Goal: Task Accomplishment & Management: Use online tool/utility

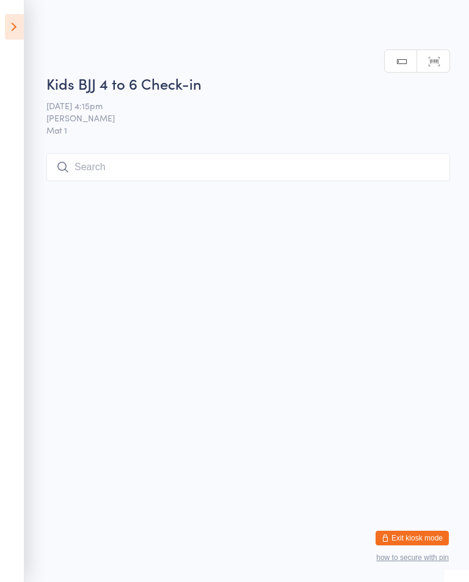
click at [240, 168] on input "search" at bounding box center [247, 167] width 403 height 28
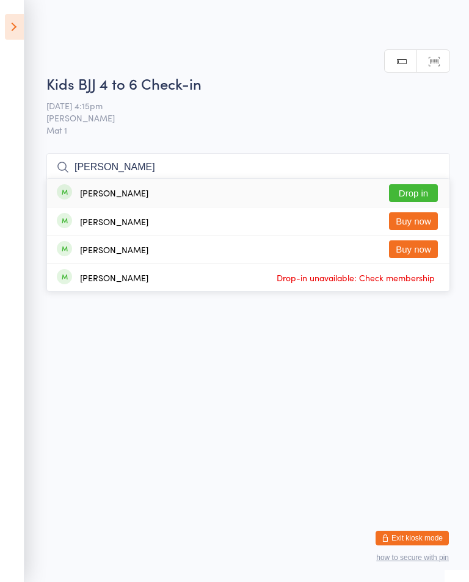
type input "[PERSON_NAME]"
click at [419, 184] on button "Drop in" at bounding box center [413, 193] width 49 height 18
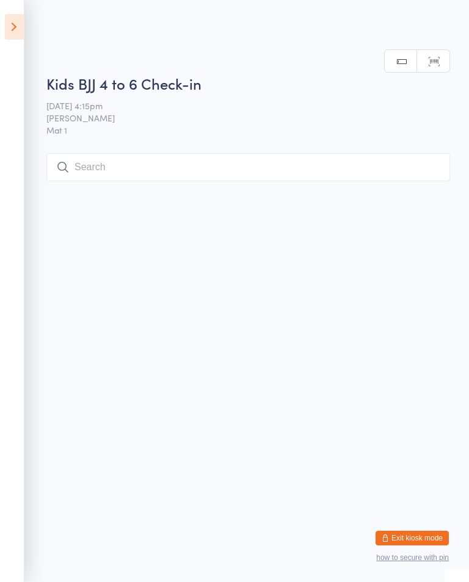
scroll to position [0, 0]
click at [6, 31] on icon at bounding box center [14, 27] width 19 height 26
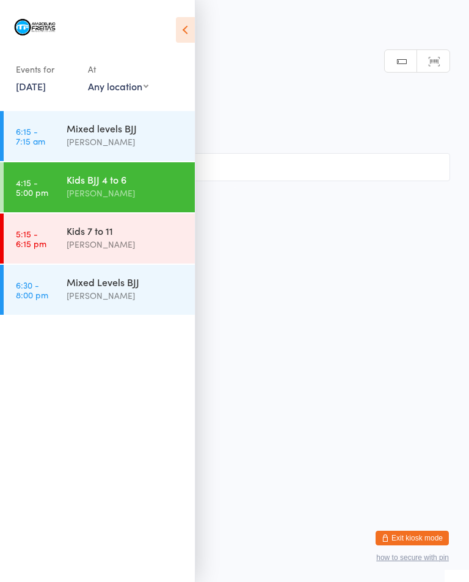
click at [60, 236] on link "5:15 - 6:15 pm Kids 7 to 11 [PERSON_NAME]" at bounding box center [99, 239] width 191 height 50
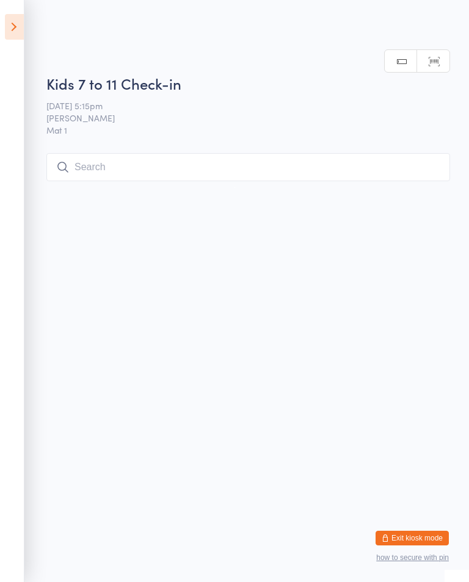
click at [110, 154] on input "search" at bounding box center [247, 167] width 403 height 28
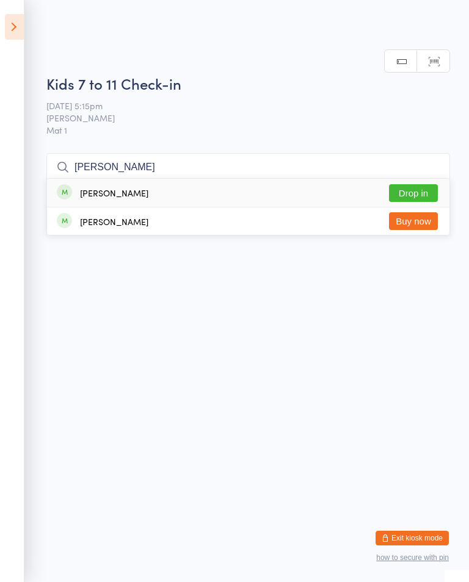
type input "[PERSON_NAME]"
click at [413, 184] on button "Drop in" at bounding box center [413, 193] width 49 height 18
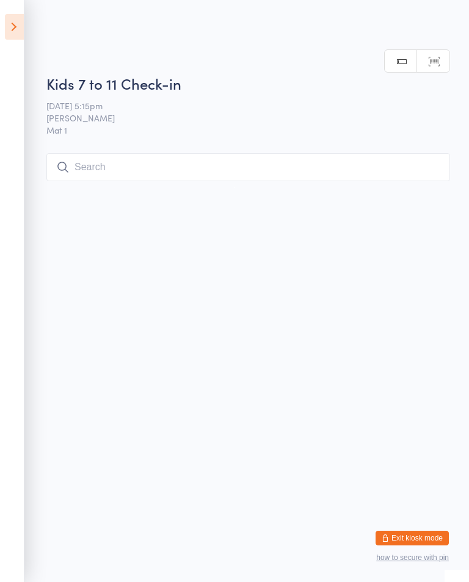
scroll to position [0, 0]
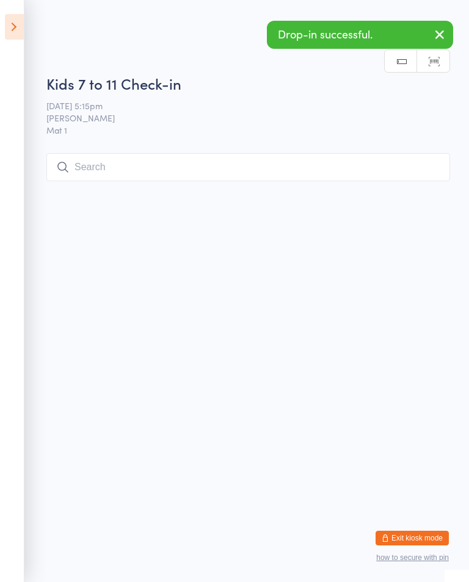
click at [9, 38] on icon at bounding box center [14, 27] width 19 height 26
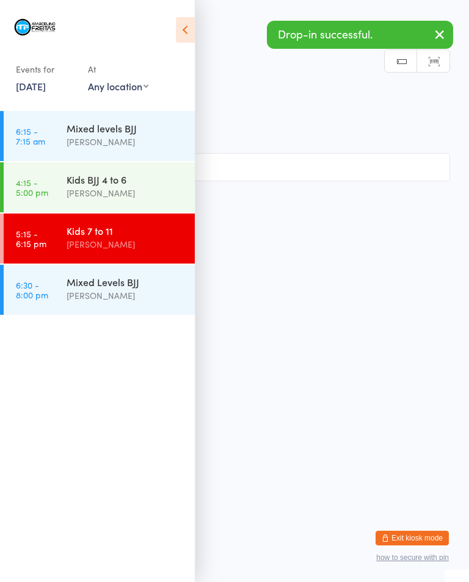
click at [46, 190] on time "4:15 - 5:00 pm" at bounding box center [32, 188] width 32 height 20
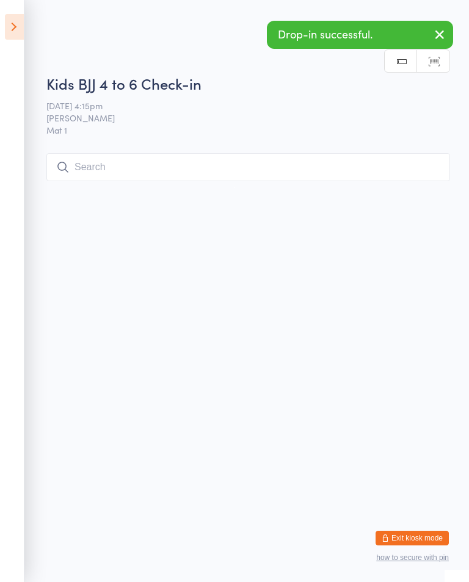
click at [441, 27] on button "button" at bounding box center [439, 35] width 27 height 28
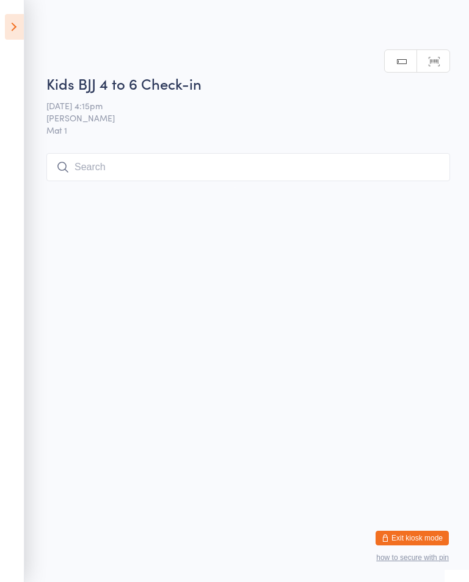
click at [361, 171] on input "search" at bounding box center [247, 167] width 403 height 28
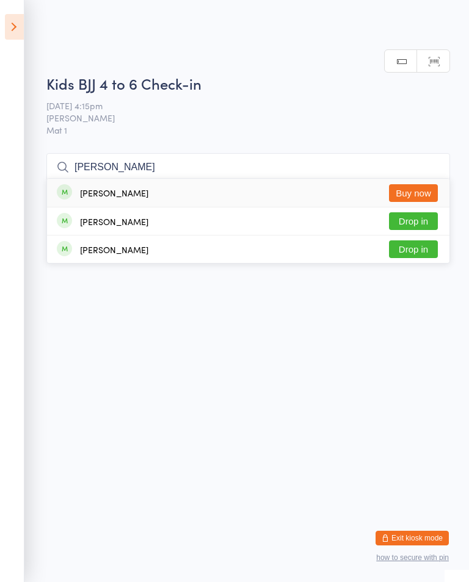
type input "[PERSON_NAME]"
click at [441, 236] on div "[PERSON_NAME] Rayol Drop in" at bounding box center [248, 249] width 402 height 27
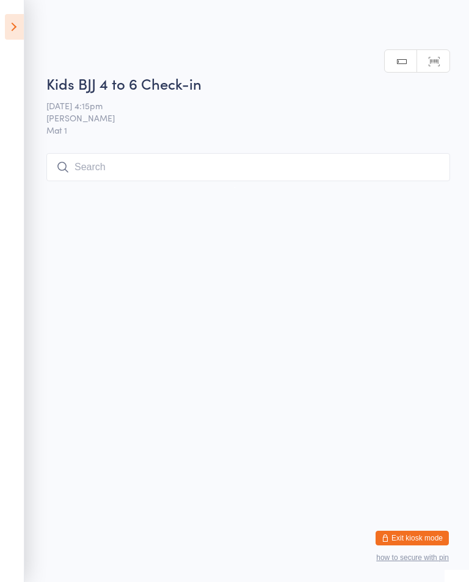
scroll to position [0, 0]
click at [104, 157] on input "search" at bounding box center [247, 167] width 403 height 28
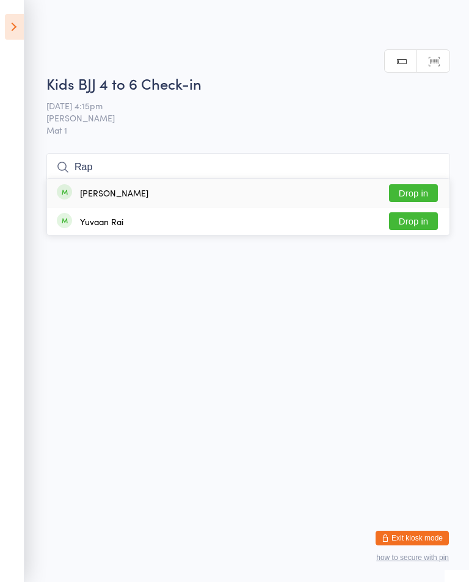
type input "Rap"
click at [411, 184] on button "Drop in" at bounding box center [413, 193] width 49 height 18
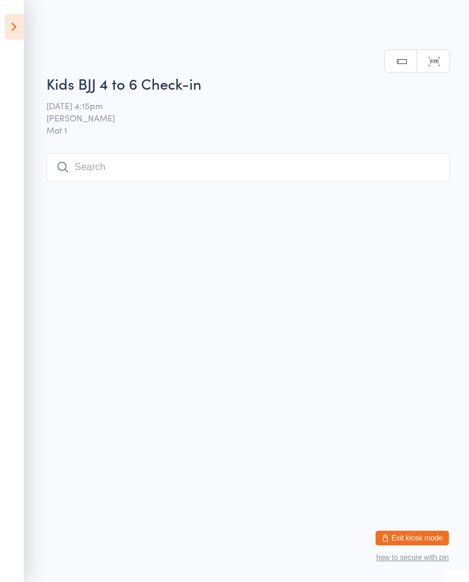
scroll to position [0, 0]
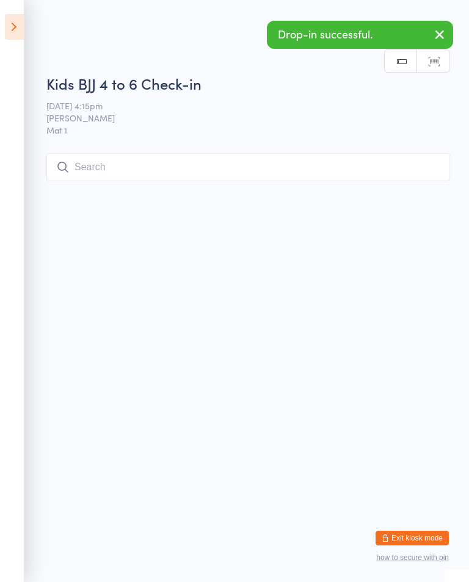
click at [139, 173] on input "search" at bounding box center [247, 167] width 403 height 28
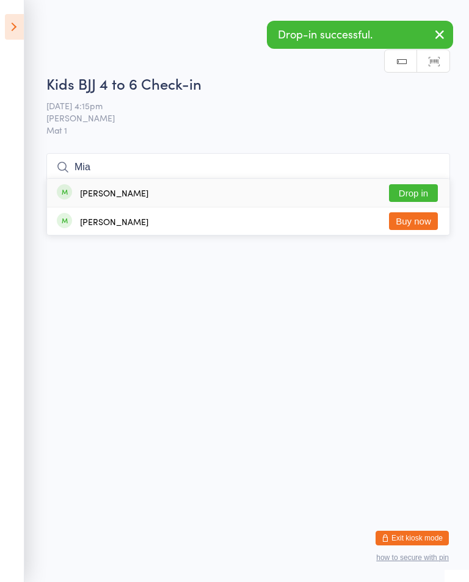
type input "Mia"
click at [410, 184] on button "Drop in" at bounding box center [413, 193] width 49 height 18
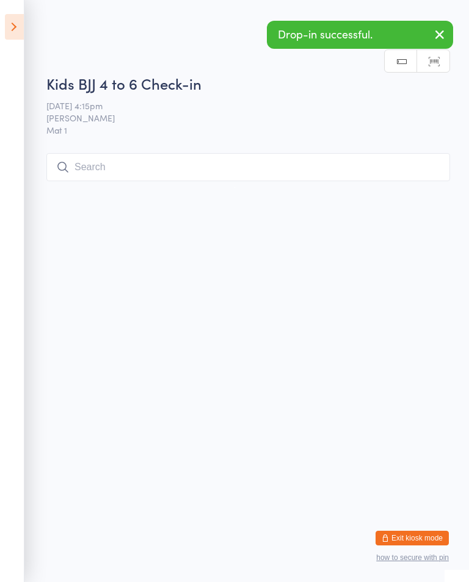
scroll to position [0, 0]
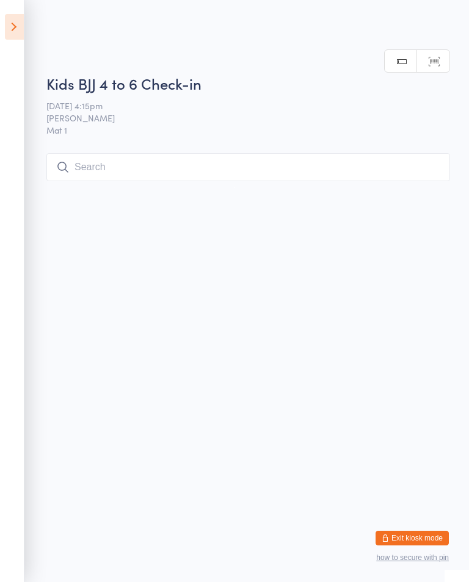
click at [145, 164] on input "search" at bounding box center [247, 167] width 403 height 28
type input "S"
type input "E"
type input "Sie"
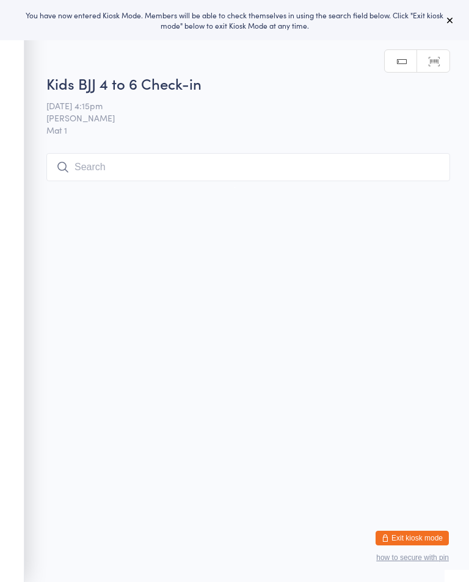
click at [155, 165] on input "search" at bounding box center [247, 167] width 403 height 28
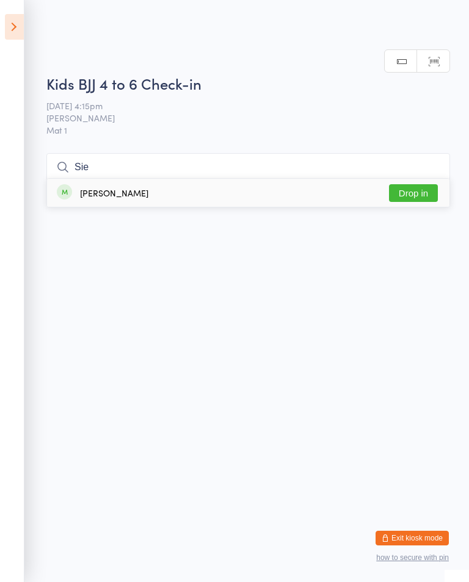
type input "Sie"
click at [415, 184] on button "Drop in" at bounding box center [413, 193] width 49 height 18
click at [314, 156] on input "search" at bounding box center [247, 167] width 403 height 28
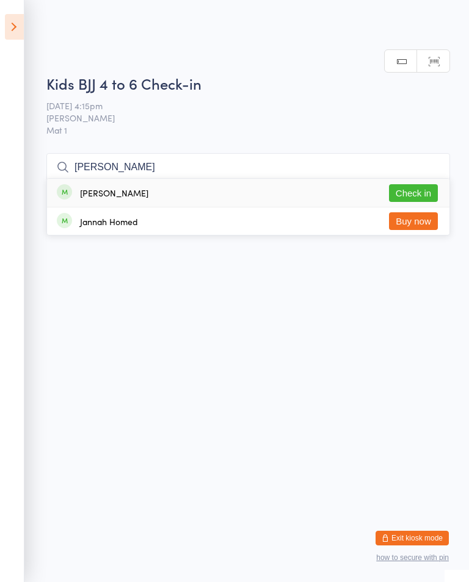
type input "Hannah"
click at [426, 184] on button "Check in" at bounding box center [413, 193] width 49 height 18
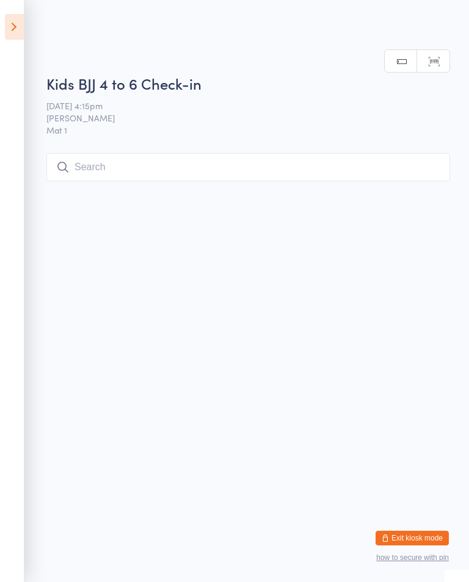
scroll to position [0, 0]
click at [258, 170] on input "search" at bounding box center [247, 167] width 403 height 28
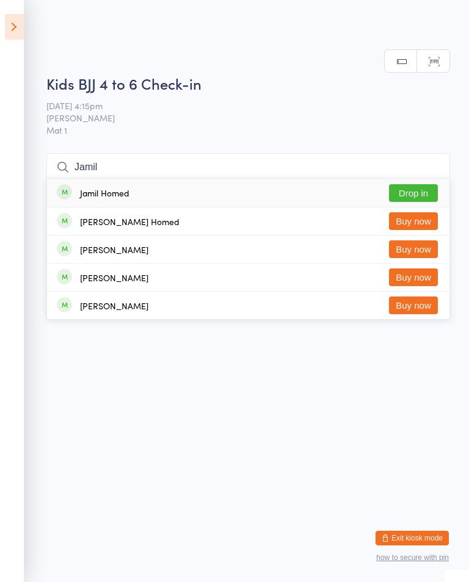
type input "Jamil"
click at [423, 184] on button "Drop in" at bounding box center [413, 193] width 49 height 18
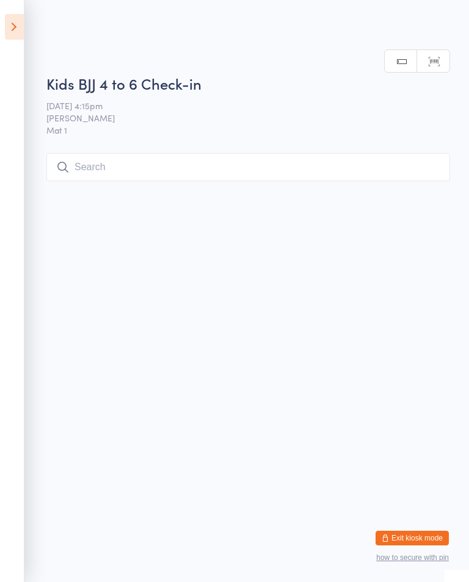
scroll to position [0, 0]
click at [242, 173] on input "search" at bounding box center [247, 167] width 403 height 28
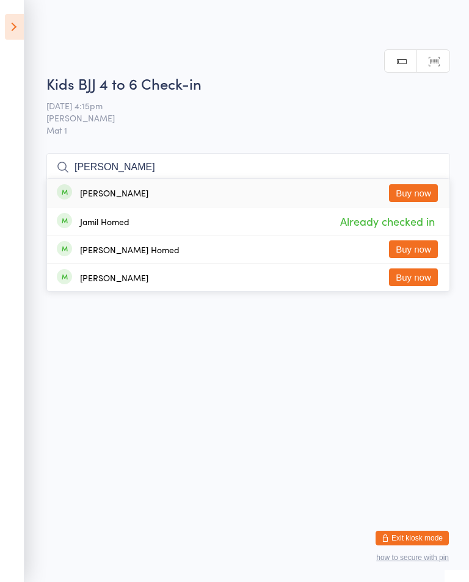
type input "J"
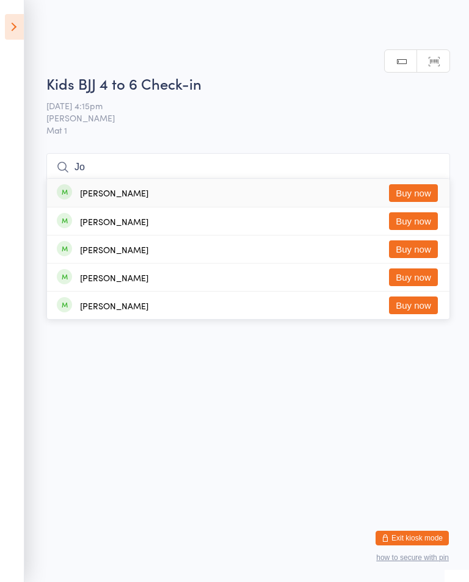
type input "J"
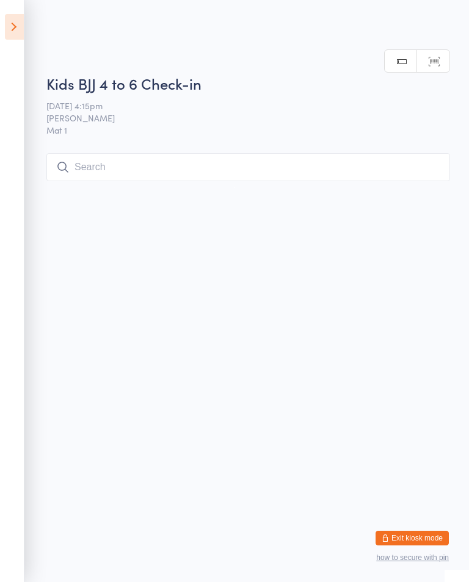
click at [353, 269] on html "You have now entered Kiosk Mode. Members will be able to check themselves in us…" at bounding box center [234, 291] width 469 height 582
click at [5, 25] on icon at bounding box center [14, 27] width 19 height 26
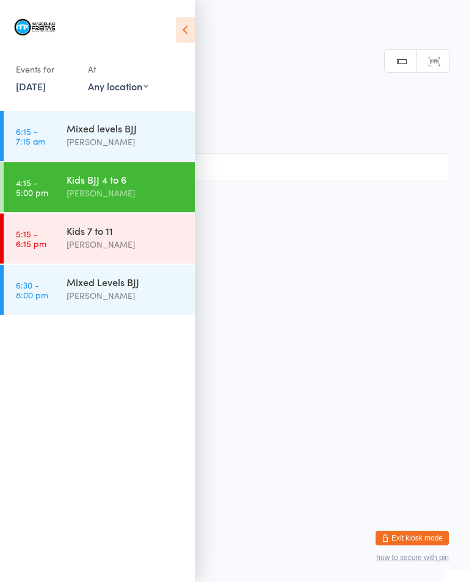
click at [59, 242] on link "5:15 - 6:15 pm Kids 7 to 11 [PERSON_NAME]" at bounding box center [99, 239] width 191 height 50
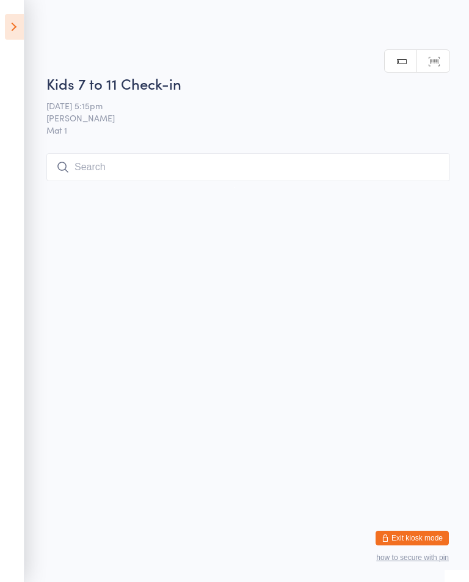
click at [124, 171] on input "search" at bounding box center [247, 167] width 403 height 28
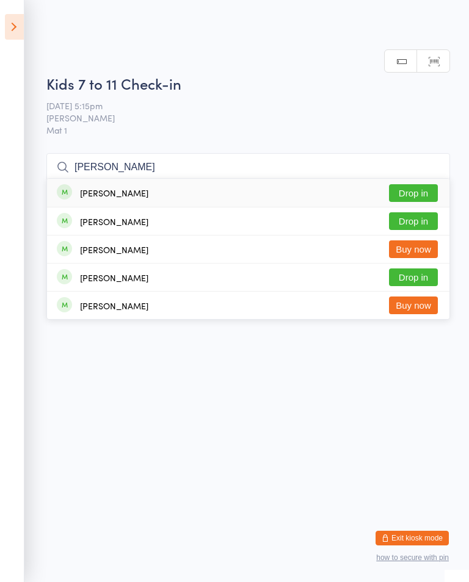
type input "Jodie Jeffries"
click at [414, 184] on button "Drop in" at bounding box center [413, 193] width 49 height 18
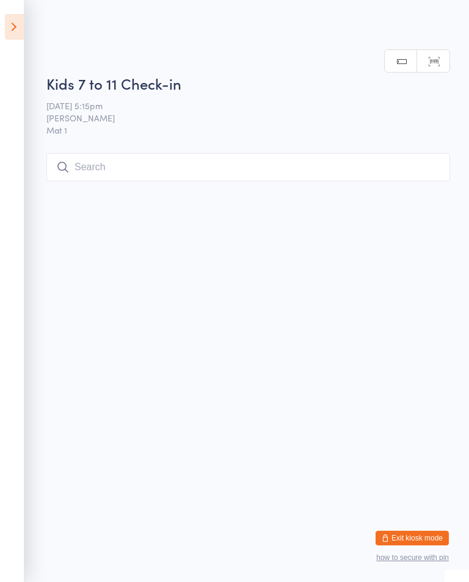
scroll to position [0, 0]
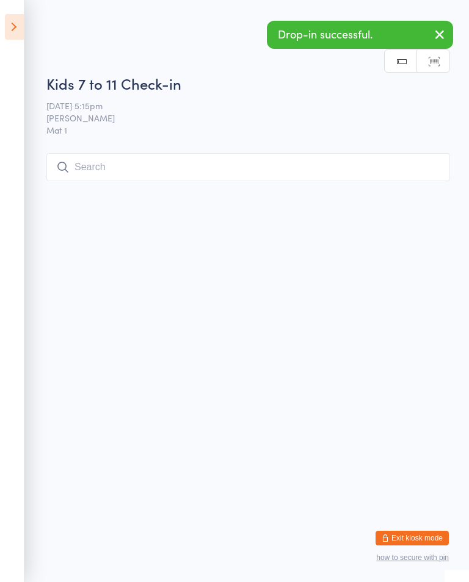
click at [250, 165] on input "search" at bounding box center [247, 167] width 403 height 28
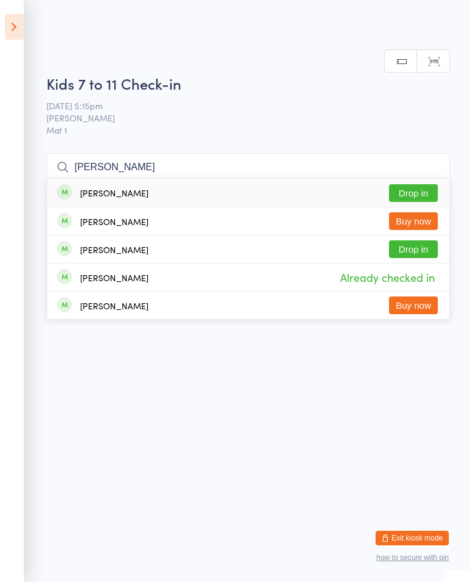
type input "Jayde Jeffries"
click at [397, 184] on button "Drop in" at bounding box center [413, 193] width 49 height 18
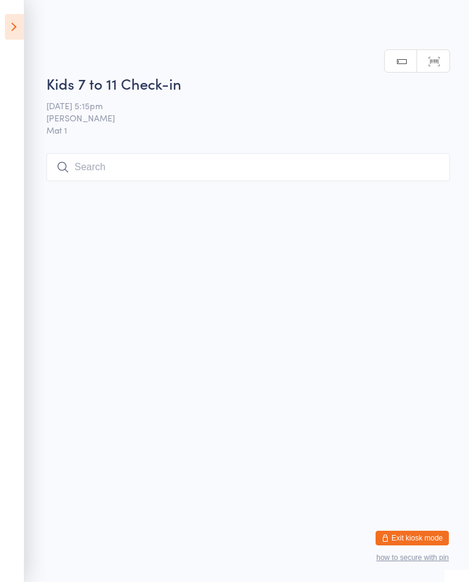
scroll to position [0, 0]
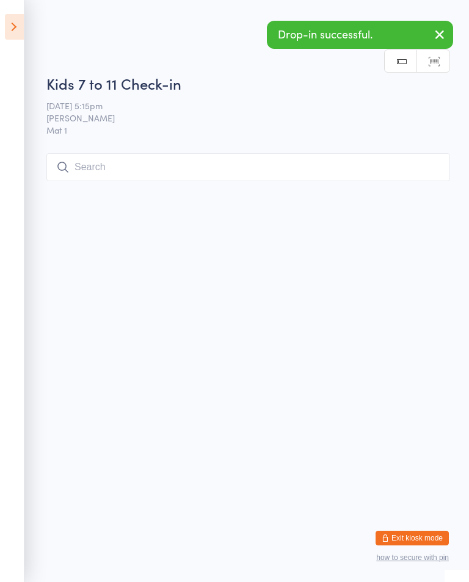
click at [92, 165] on input "search" at bounding box center [247, 167] width 403 height 28
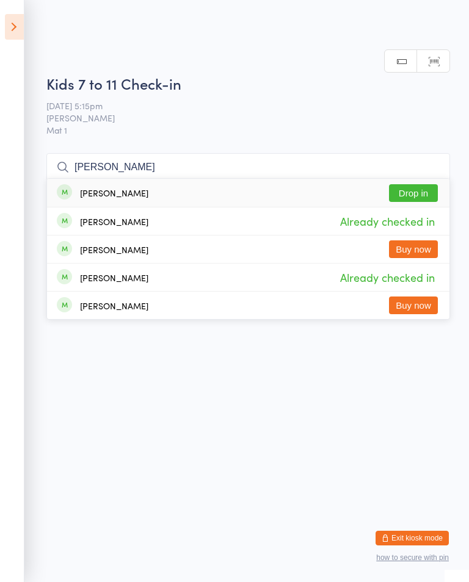
type input "Jessie Jeffries"
click at [419, 184] on button "Drop in" at bounding box center [413, 193] width 49 height 18
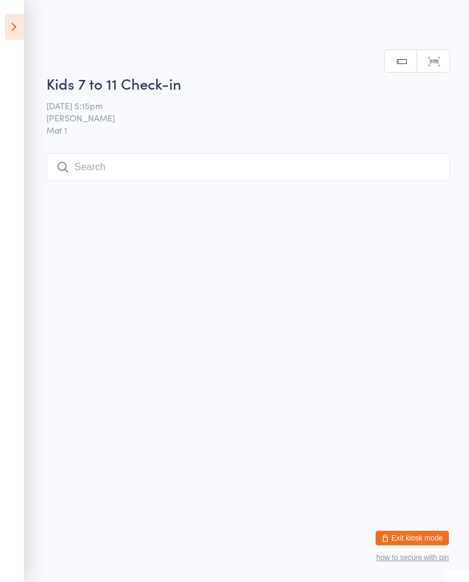
scroll to position [0, 0]
click at [104, 163] on input "search" at bounding box center [247, 167] width 403 height 28
type input "Coco"
click at [419, 184] on button "Drop in" at bounding box center [413, 193] width 49 height 18
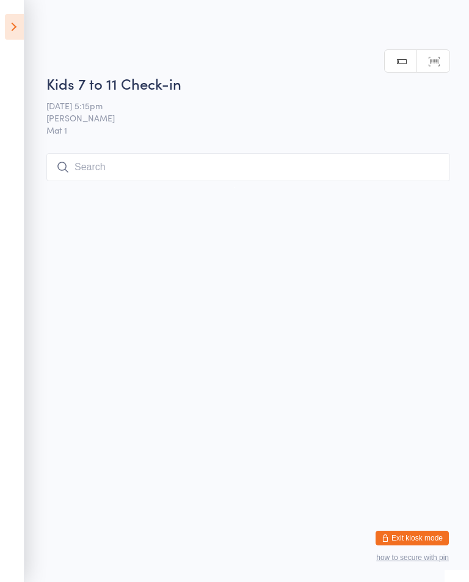
scroll to position [0, 0]
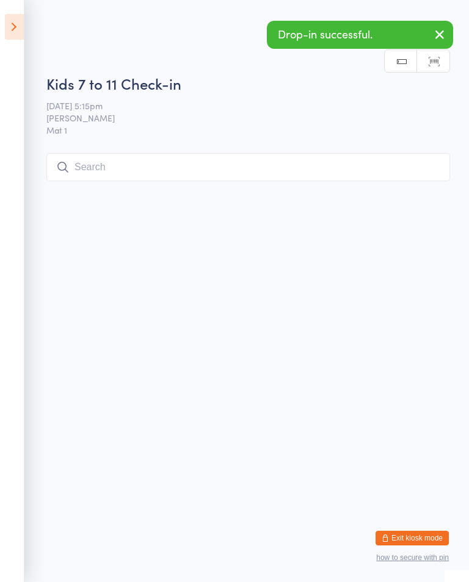
click at [372, 181] on input "search" at bounding box center [247, 167] width 403 height 28
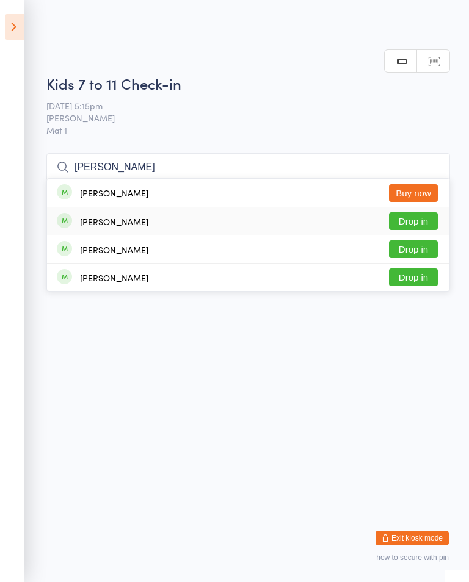
type input "[PERSON_NAME]"
click at [417, 212] on button "Drop in" at bounding box center [413, 221] width 49 height 18
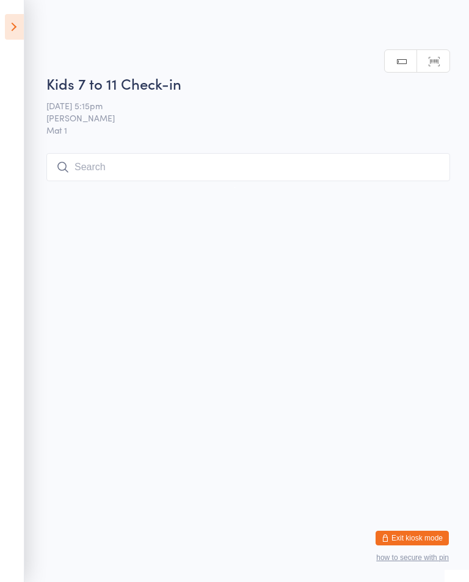
scroll to position [0, 0]
click at [223, 173] on input "search" at bounding box center [247, 167] width 403 height 28
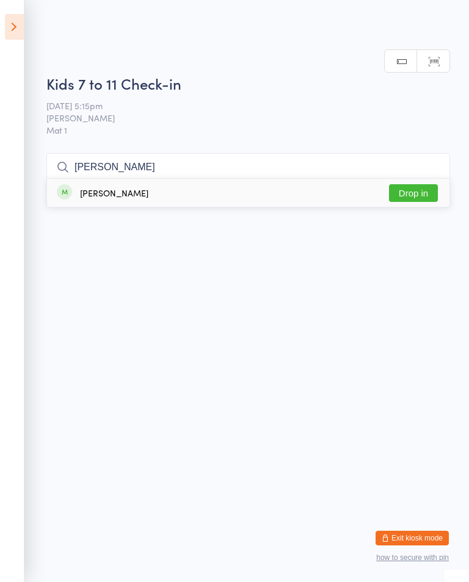
type input "Olivia"
click at [436, 191] on button "Drop in" at bounding box center [413, 193] width 49 height 18
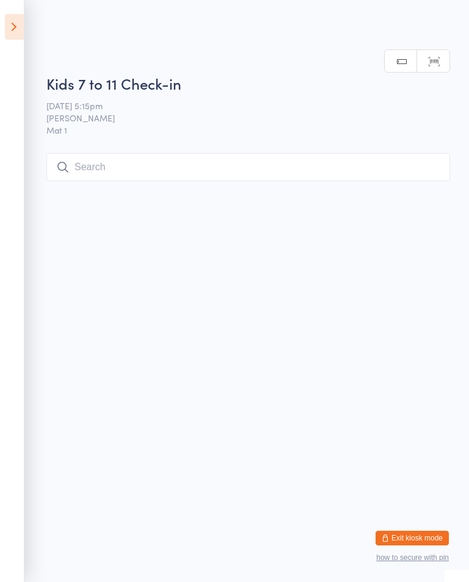
click at [103, 170] on input "search" at bounding box center [247, 167] width 403 height 28
type input "S"
type input "Asht"
click at [425, 184] on button "Drop in" at bounding box center [413, 193] width 49 height 18
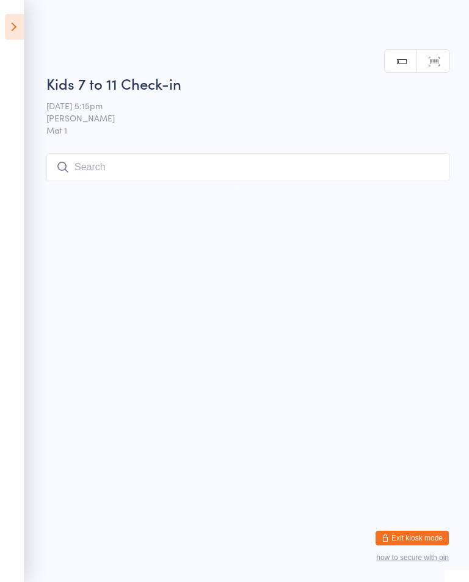
scroll to position [0, 0]
click at [225, 161] on input "search" at bounding box center [247, 167] width 403 height 28
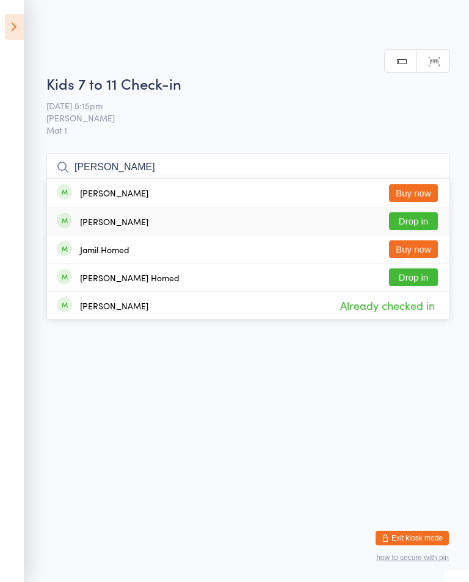
type input "James"
click at [433, 212] on button "Drop in" at bounding box center [413, 221] width 49 height 18
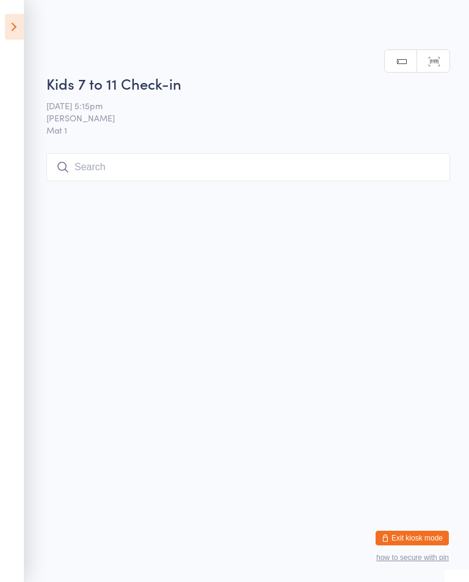
click at [98, 161] on input "search" at bounding box center [247, 167] width 403 height 28
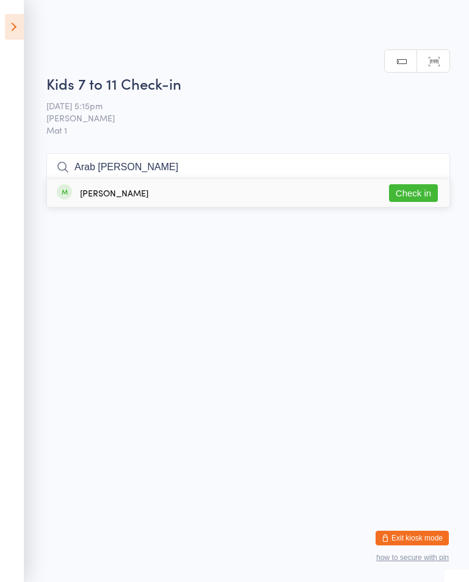
type input "Arab paul"
click at [412, 184] on button "Check in" at bounding box center [413, 193] width 49 height 18
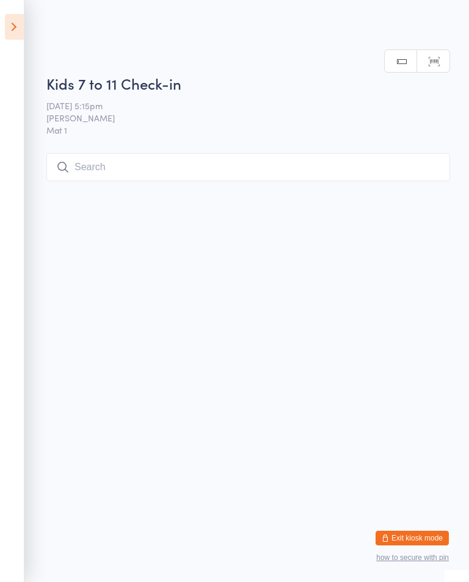
scroll to position [0, 0]
click at [408, 175] on input "search" at bounding box center [247, 167] width 403 height 28
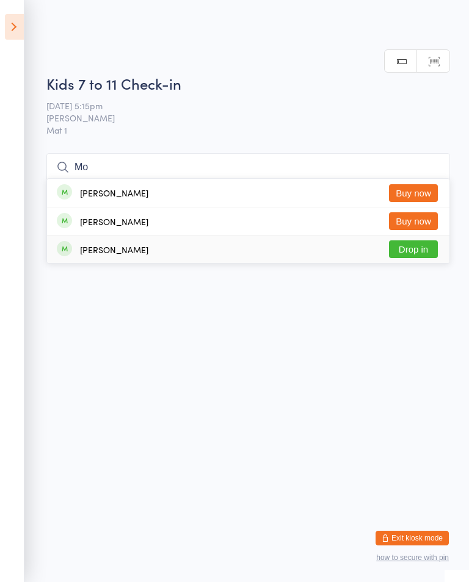
type input "Mo"
click at [428, 240] on button "Drop in" at bounding box center [413, 249] width 49 height 18
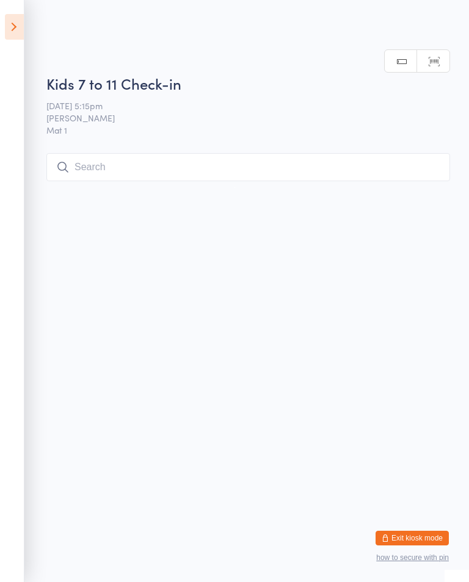
scroll to position [0, 0]
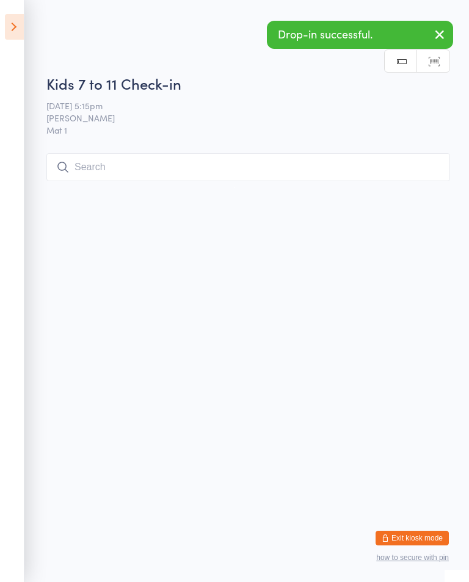
click at [331, 162] on input "search" at bounding box center [247, 167] width 403 height 28
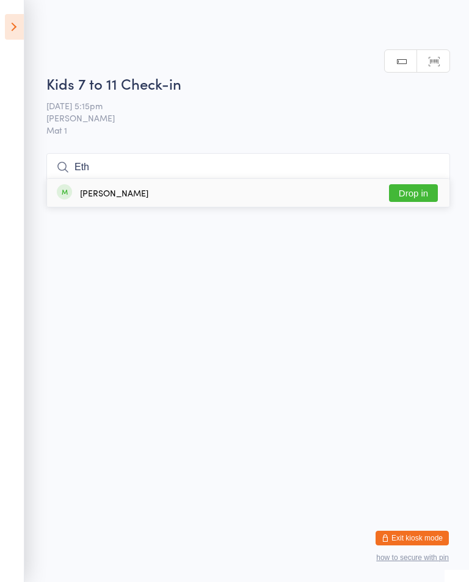
type input "Eth"
click at [425, 184] on button "Drop in" at bounding box center [413, 193] width 49 height 18
click at [350, 178] on input "search" at bounding box center [247, 167] width 403 height 28
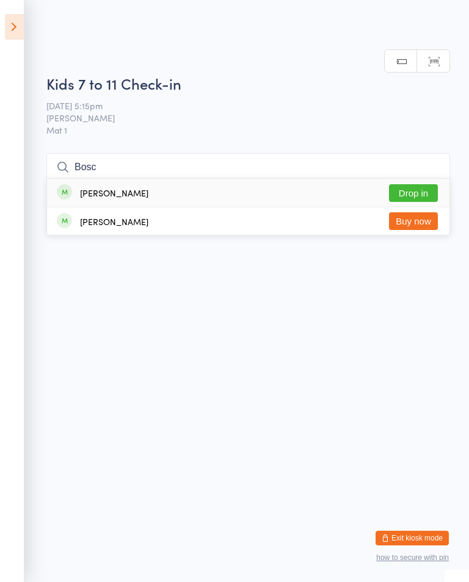
type input "Bosc"
click at [422, 184] on button "Drop in" at bounding box center [413, 193] width 49 height 18
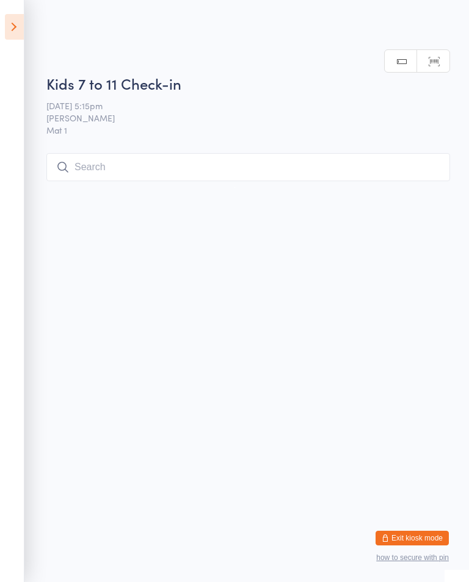
click at [80, 159] on input "search" at bounding box center [247, 167] width 403 height 28
type input "Ash"
